Goal: Check status: Check status

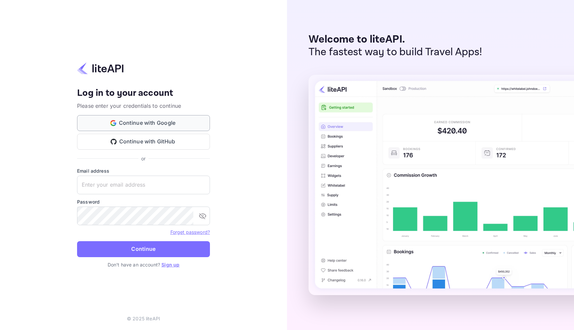
click at [186, 120] on button "Continue with Google" at bounding box center [143, 123] width 133 height 16
click at [167, 187] on input "text" at bounding box center [143, 185] width 133 height 19
click at [0, 329] on com-1password-button at bounding box center [0, 330] width 0 height 0
type input "[EMAIL_ADDRESS][DOMAIN_NAME]"
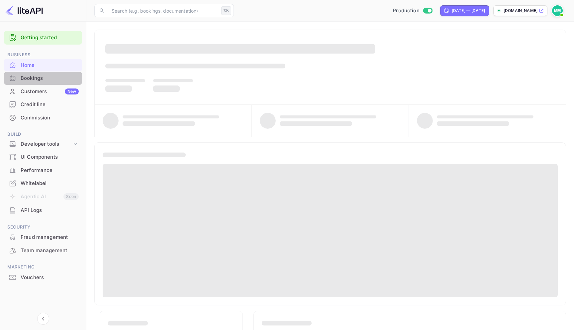
click at [46, 78] on div "Bookings" at bounding box center [50, 78] width 58 height 8
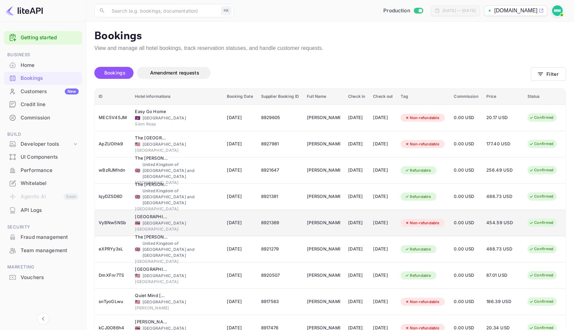
scroll to position [68, 0]
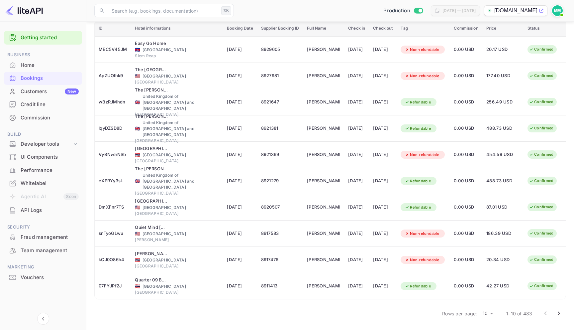
click at [491, 314] on body "Getting started Business Home Bookings Customers New Credit line Commission Bui…" at bounding box center [287, 131] width 574 height 398
click at [489, 319] on li "50" at bounding box center [488, 318] width 17 height 12
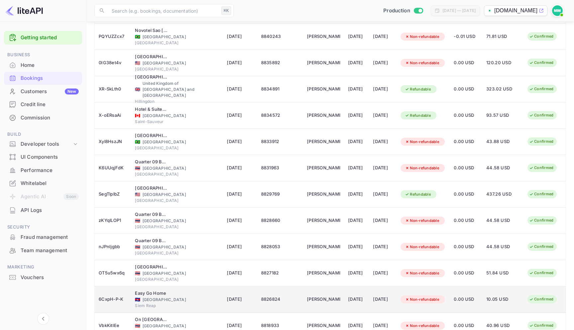
scroll to position [1119, 0]
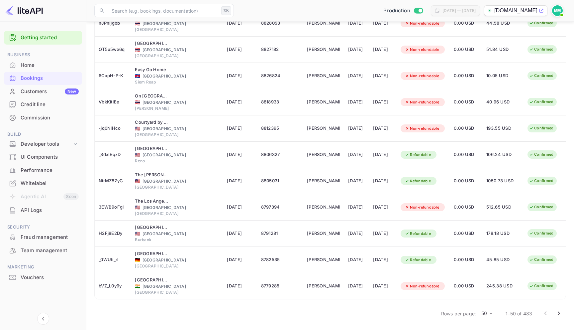
click at [560, 312] on icon "Go to next page" at bounding box center [559, 313] width 2 height 4
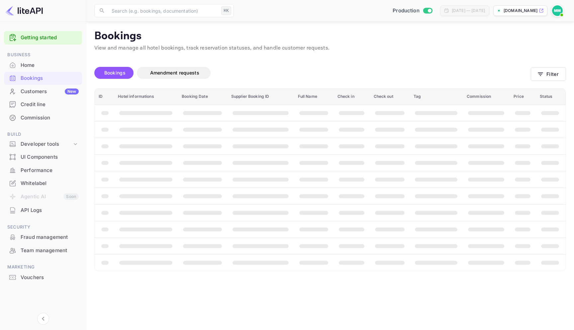
scroll to position [0, 0]
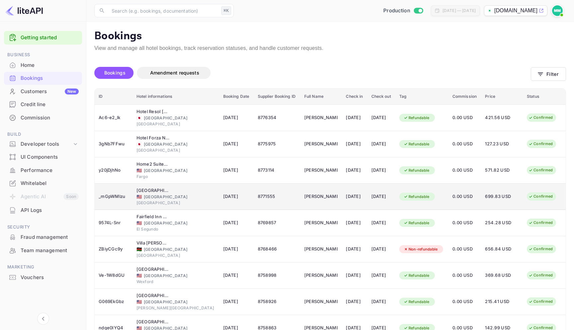
click at [385, 201] on div "29 Aug 2025" at bounding box center [382, 196] width 20 height 11
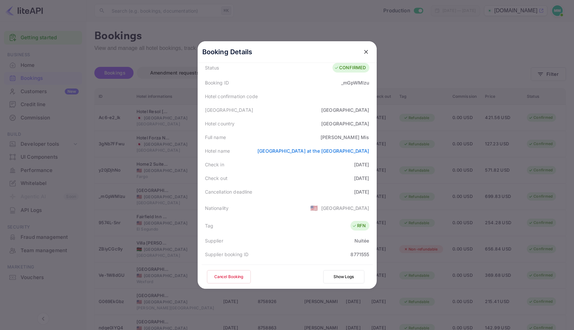
scroll to position [30, 0]
